Goal: Find specific page/section: Find specific page/section

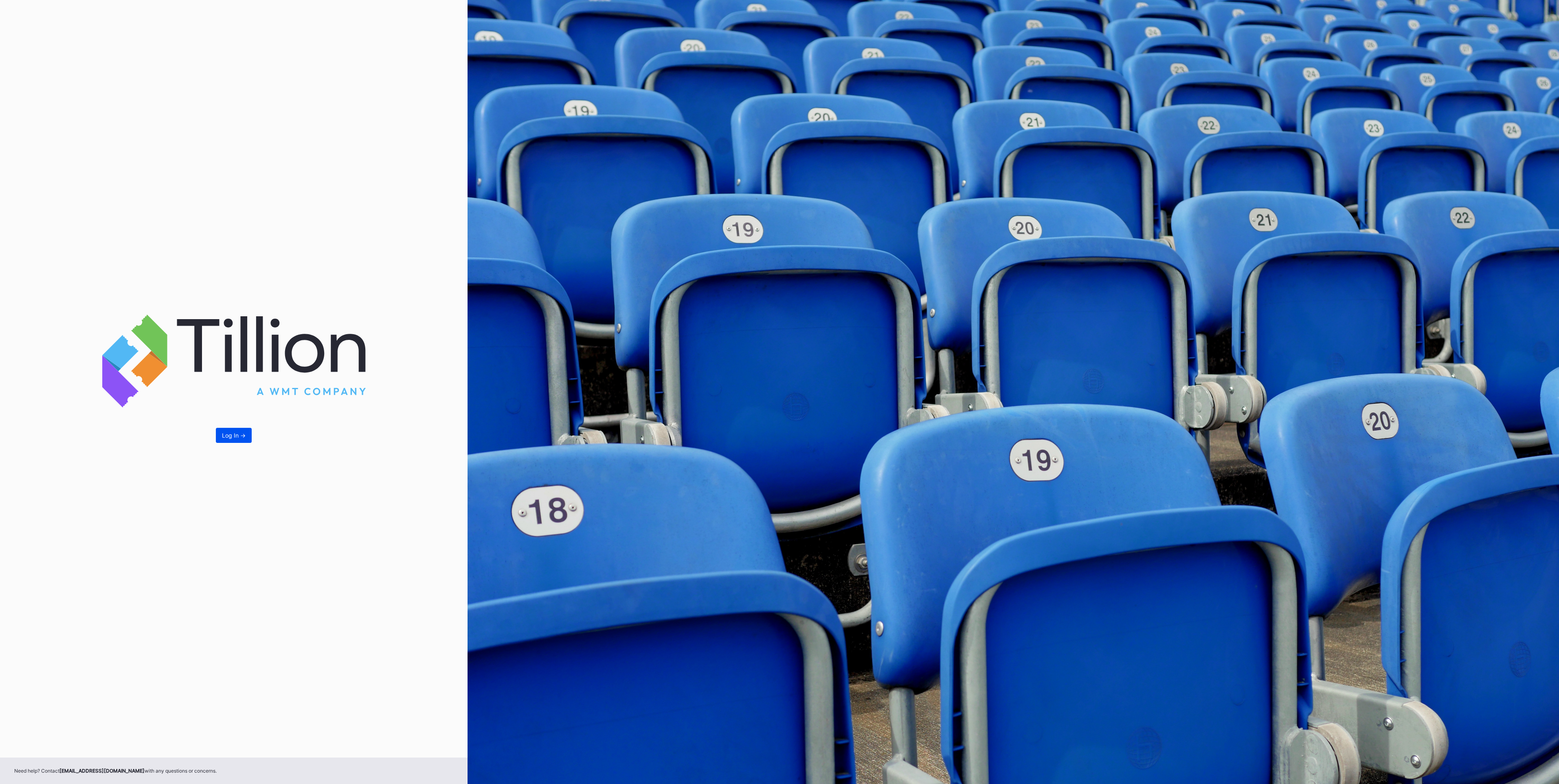
click at [243, 434] on div "Log In ->" at bounding box center [234, 435] width 24 height 7
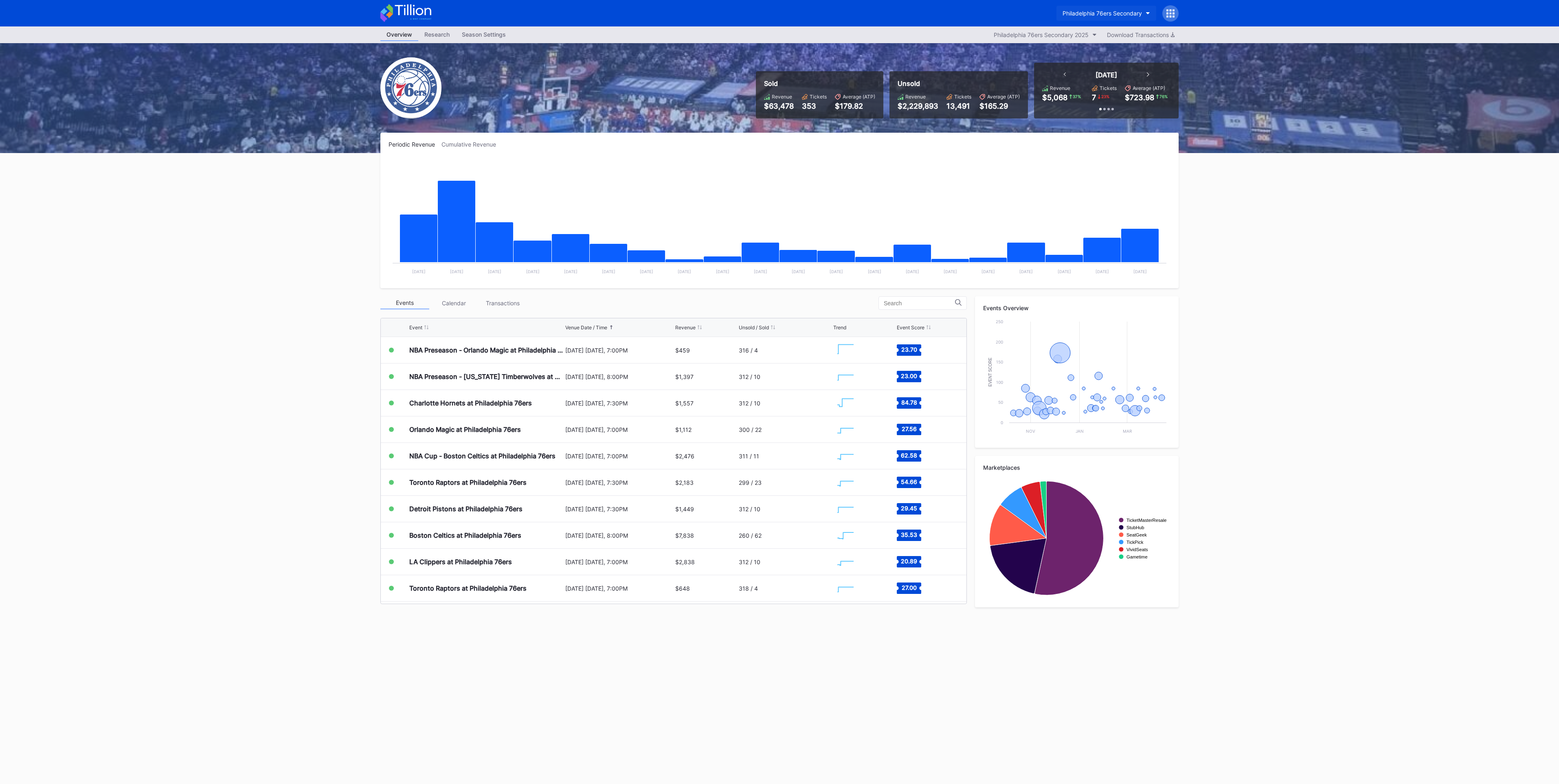
click at [1129, 8] on button "Philadelphia 76ers Secondary" at bounding box center [1106, 13] width 100 height 15
click at [505, 301] on div "Transactions" at bounding box center [502, 303] width 49 height 13
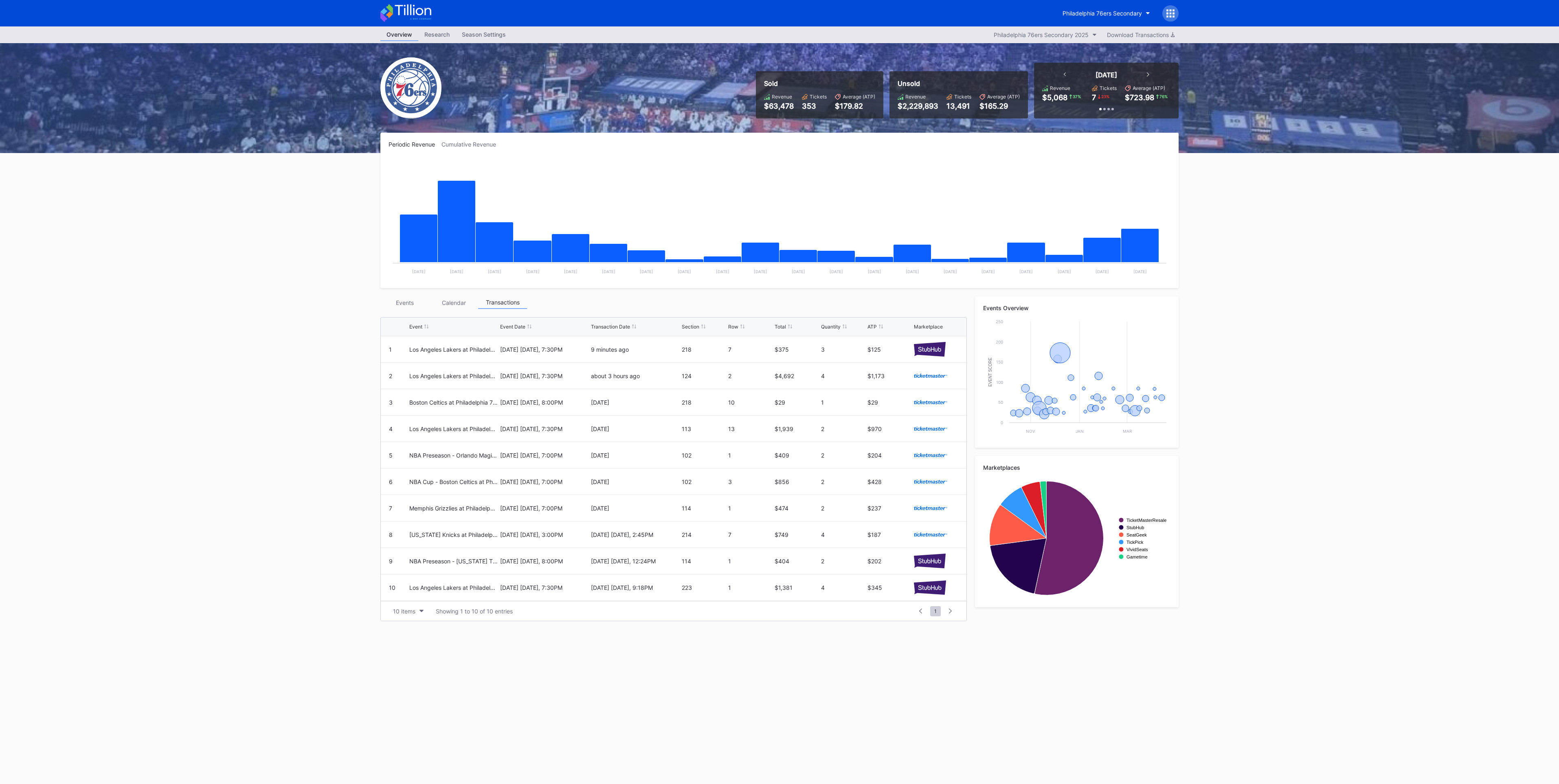
click at [405, 304] on div "Events" at bounding box center [405, 302] width 49 height 13
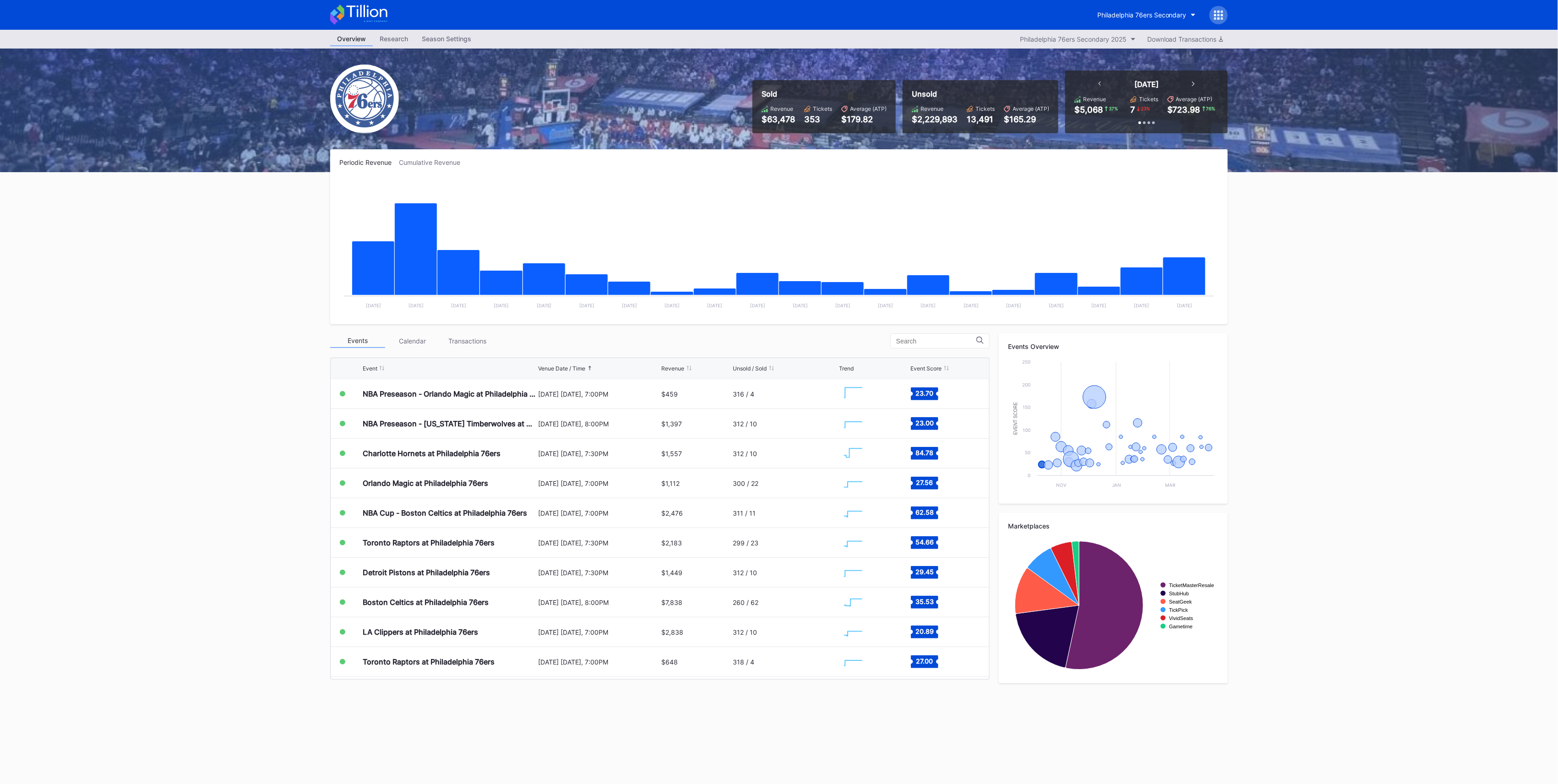
click at [376, 367] on div "Event" at bounding box center [370, 368] width 15 height 7
click at [376, 365] on div "Event" at bounding box center [370, 368] width 15 height 7
click at [561, 368] on div "Venue Date / Time" at bounding box center [562, 368] width 47 height 7
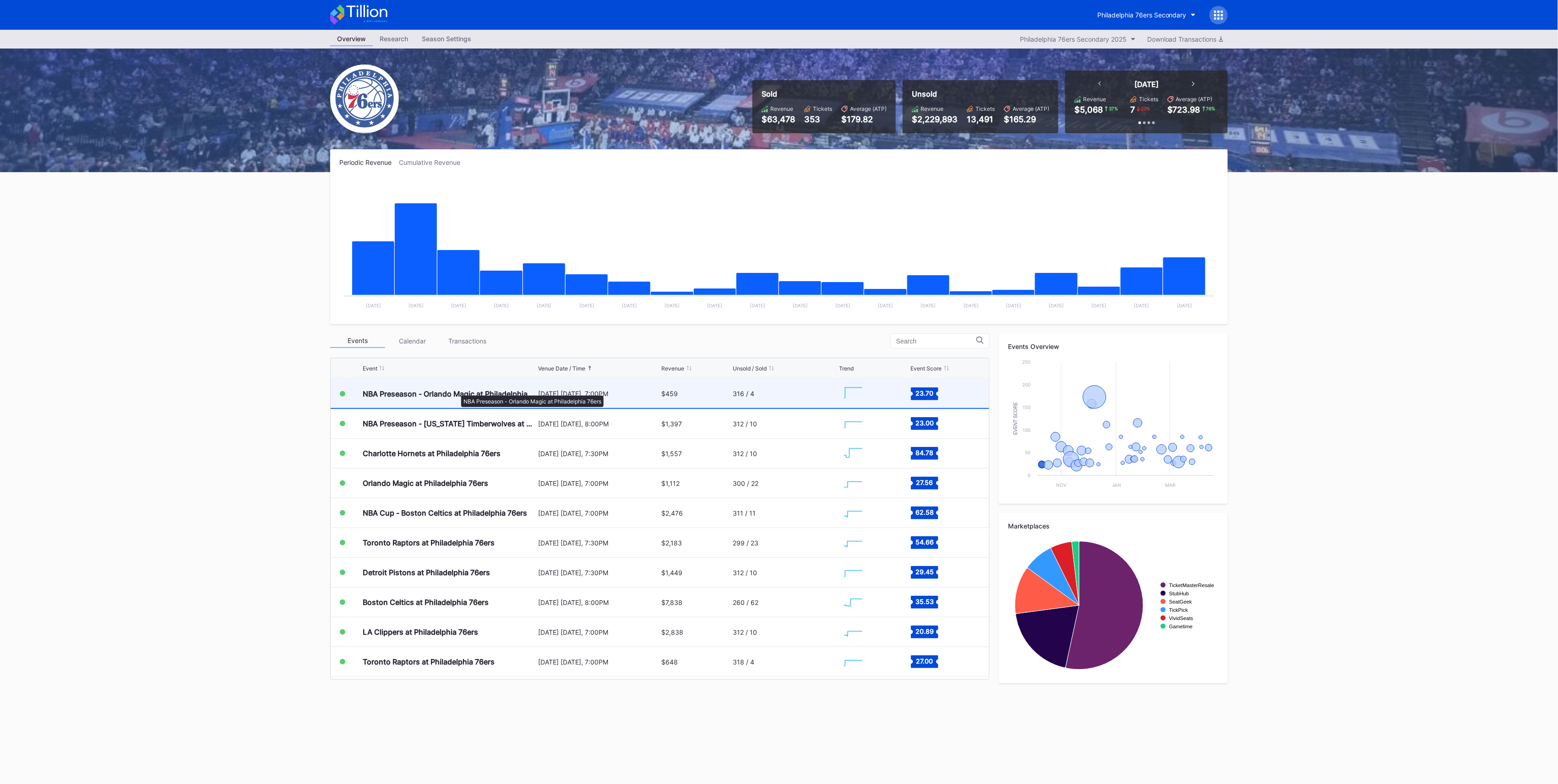
click at [457, 391] on div "NBA Preseason - Orlando Magic at Philadelphia 76ers" at bounding box center [449, 393] width 173 height 9
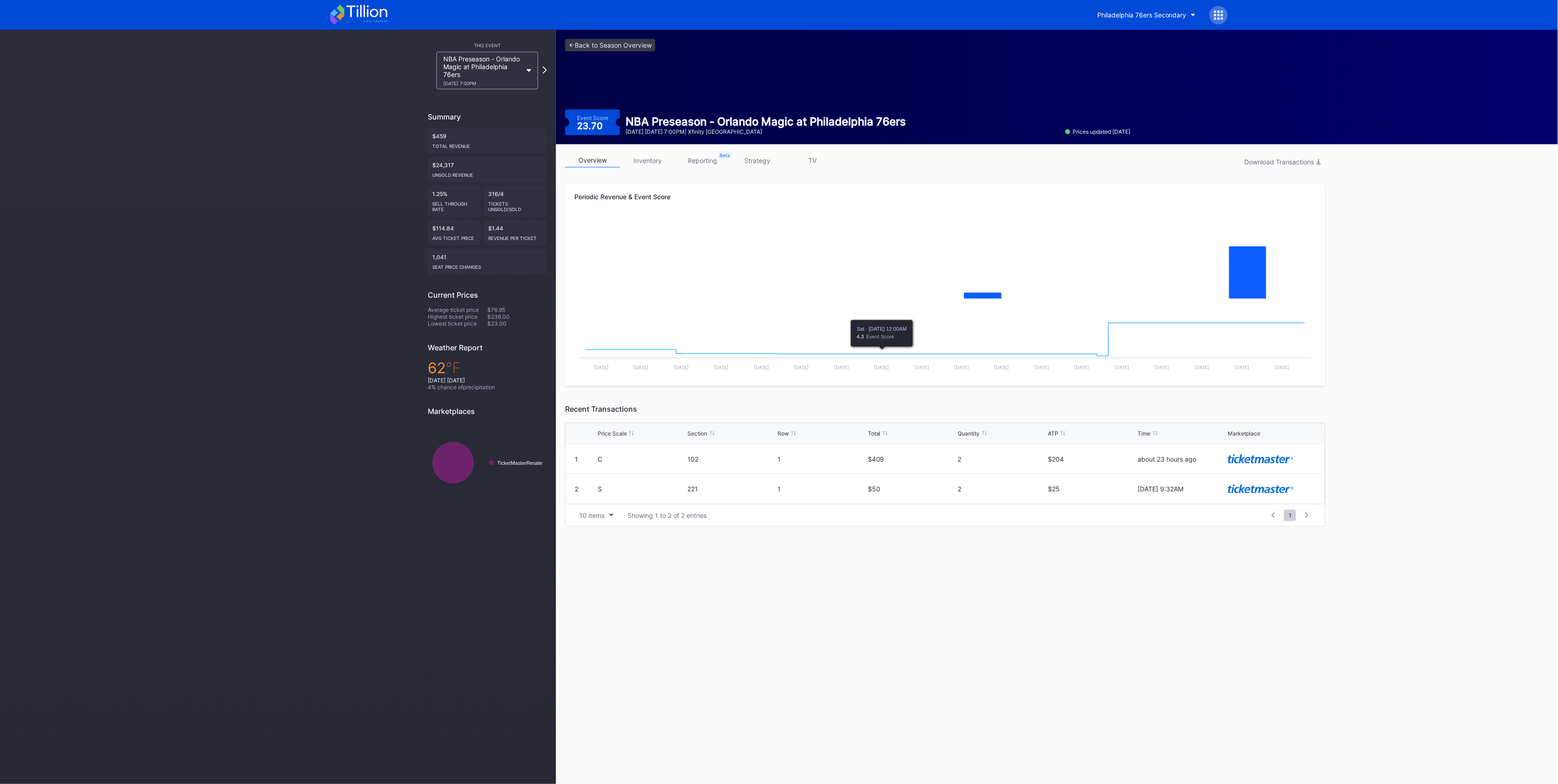
click at [646, 163] on link "inventory" at bounding box center [647, 160] width 55 height 14
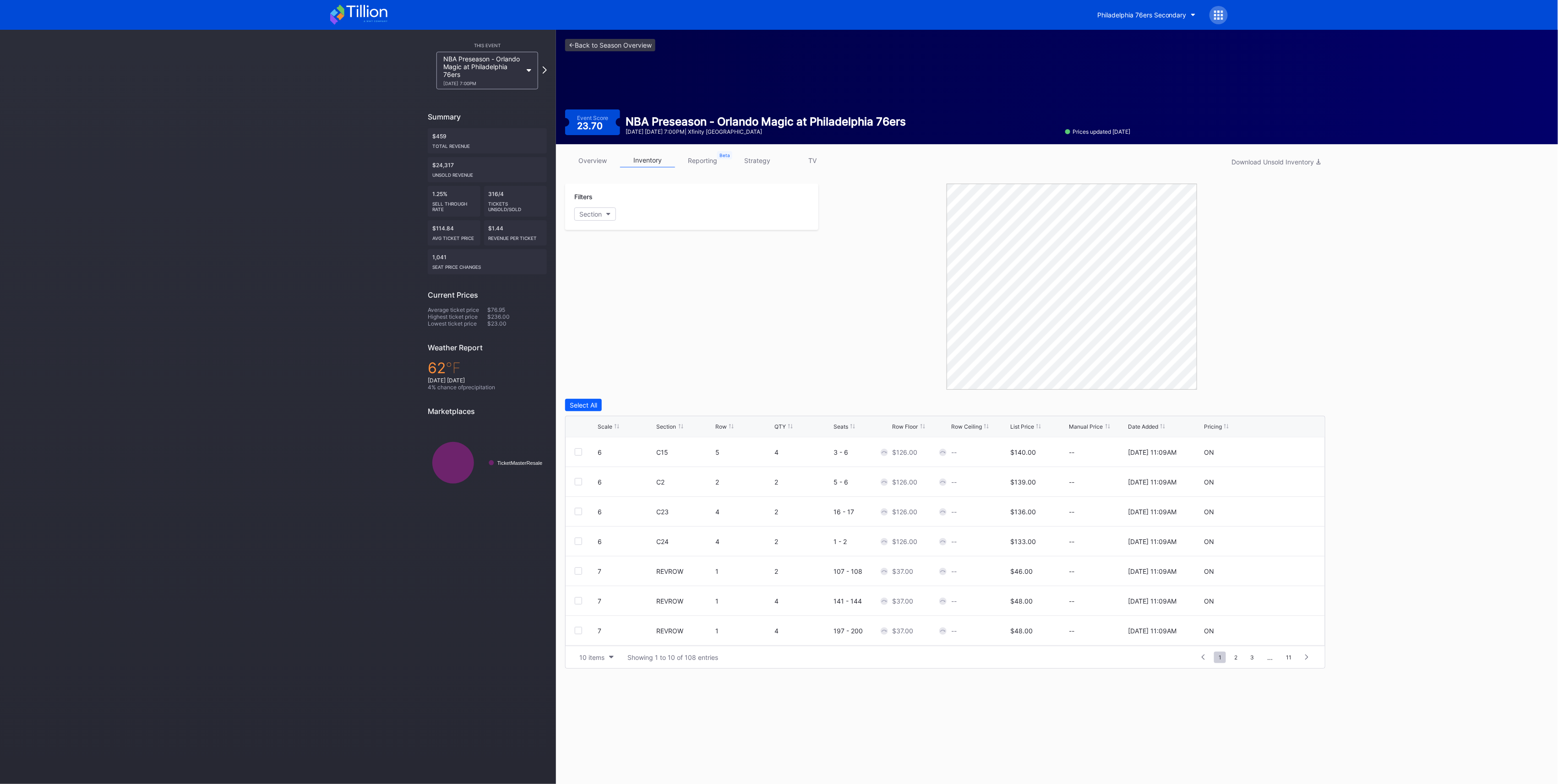
click at [601, 427] on div "Scale" at bounding box center [605, 427] width 15 height 7
click at [603, 425] on div "Scale" at bounding box center [605, 427] width 15 height 7
click at [603, 44] on link "<- Back to Season Overview" at bounding box center [610, 45] width 91 height 12
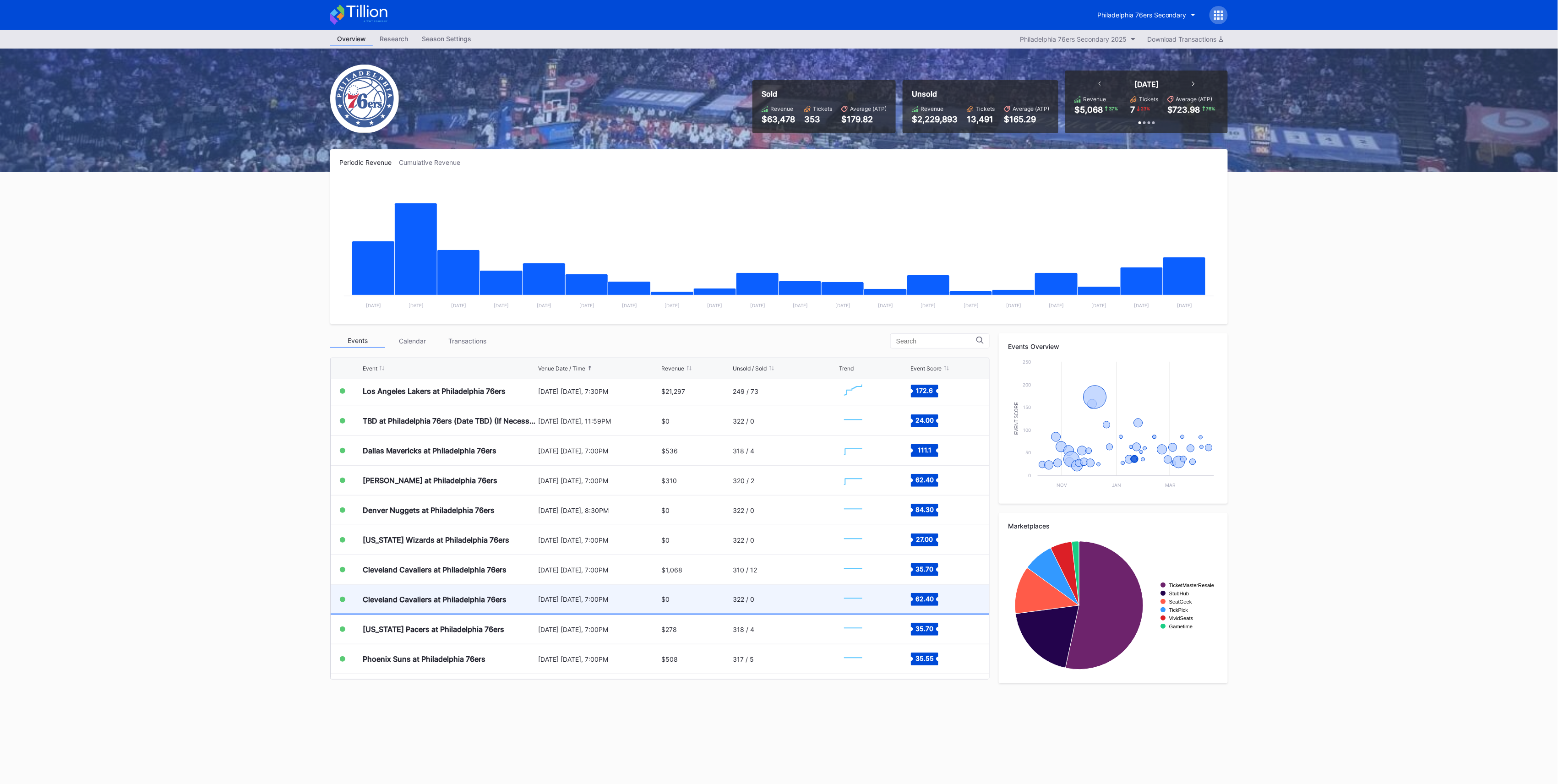
scroll to position [427, 0]
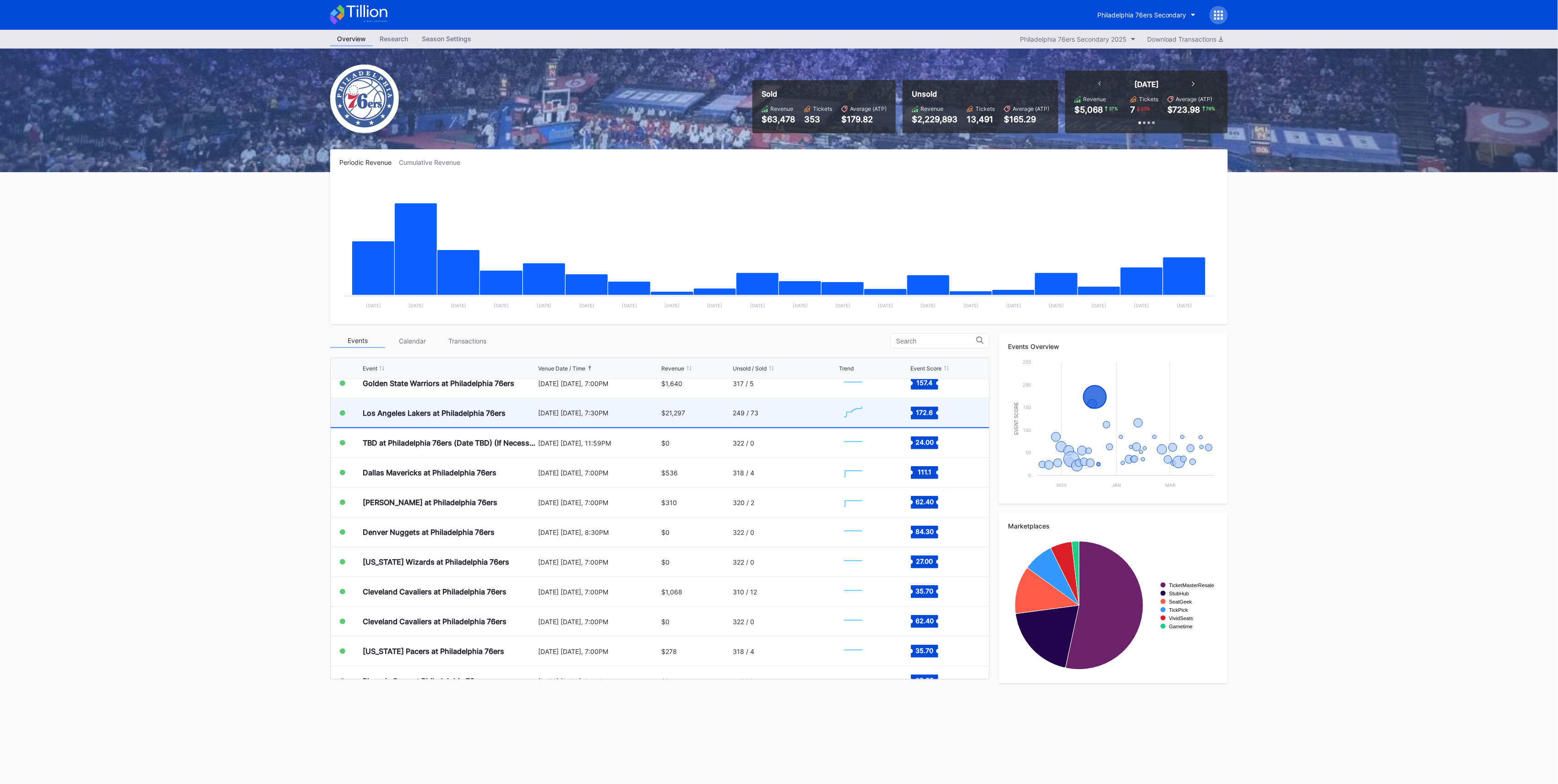
click at [470, 411] on div "Los Angeles Lakers at Philadelphia 76ers" at bounding box center [434, 412] width 143 height 9
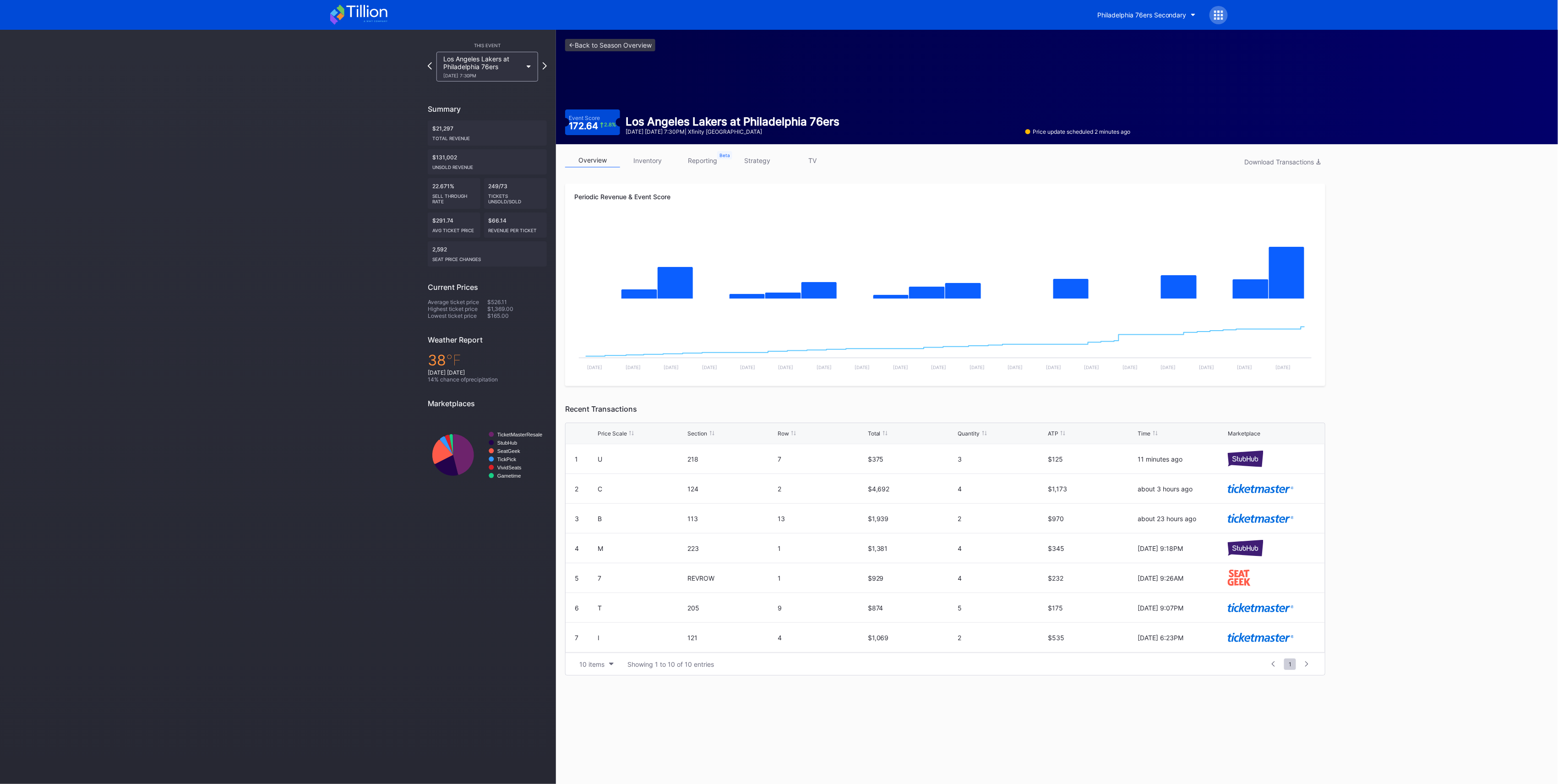
click at [617, 432] on div "Price Scale" at bounding box center [612, 434] width 29 height 7
click at [651, 159] on link "inventory" at bounding box center [647, 160] width 55 height 14
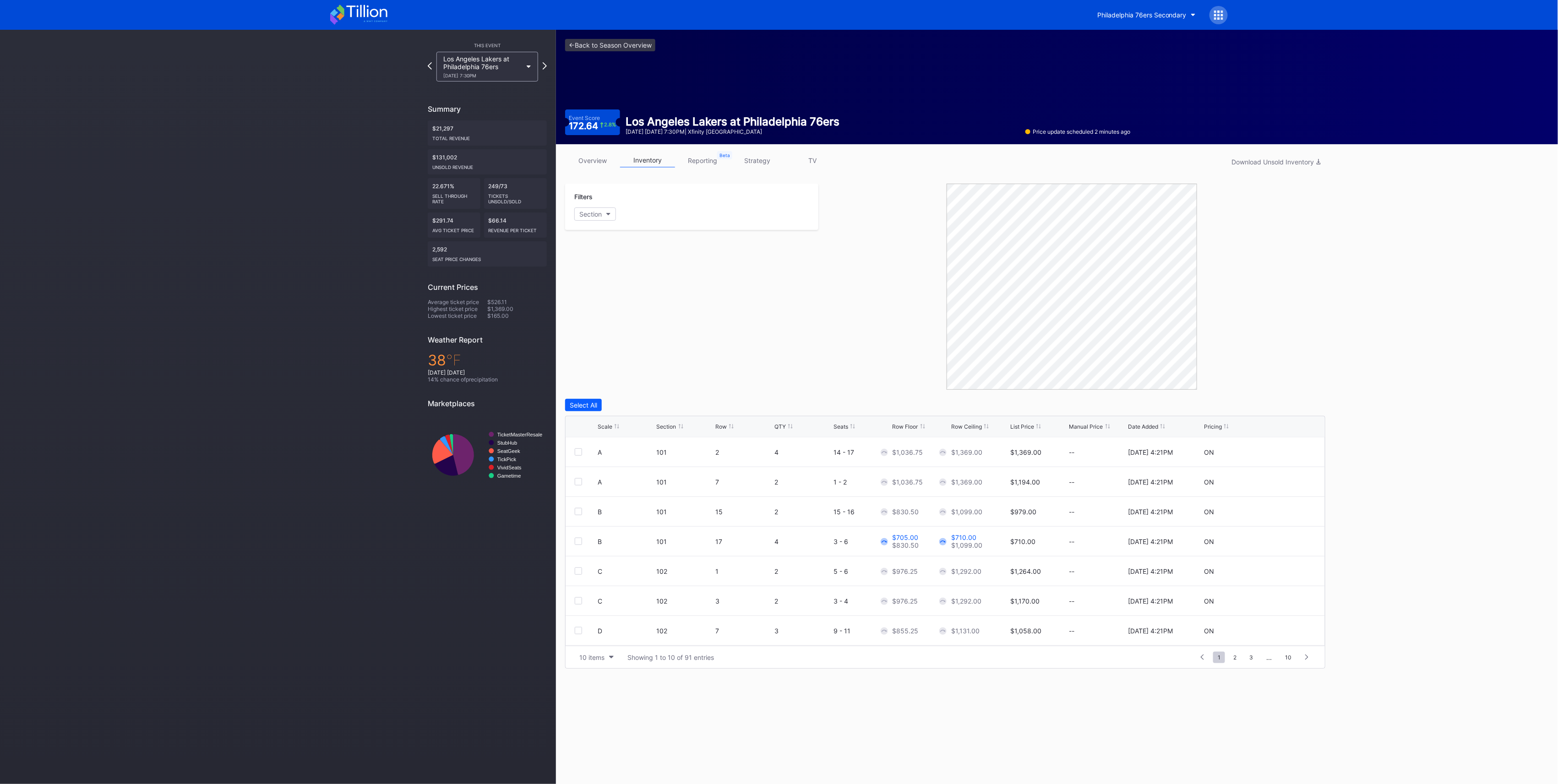
click at [607, 425] on div "Scale" at bounding box center [605, 427] width 15 height 7
